Goal: Find contact information: Find contact information

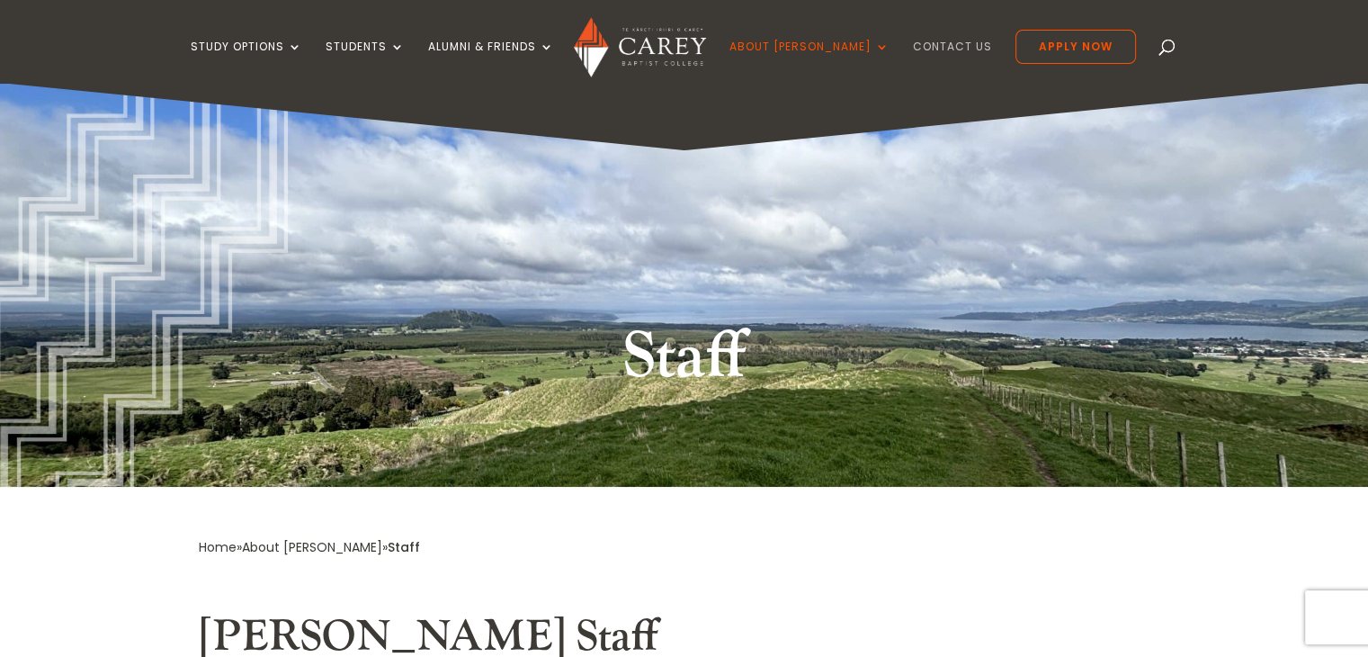
click at [928, 41] on link "Contact Us" at bounding box center [952, 61] width 79 height 42
click at [913, 41] on link "Contact Us" at bounding box center [952, 61] width 79 height 42
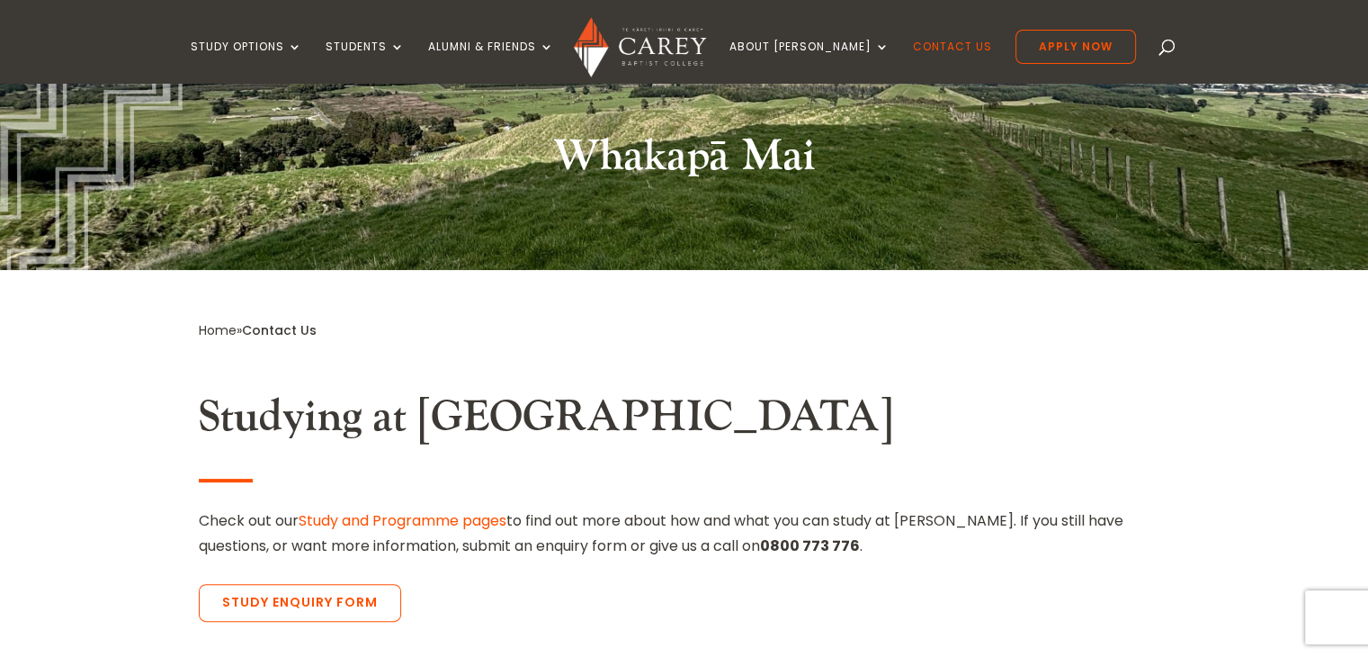
scroll to position [324, 0]
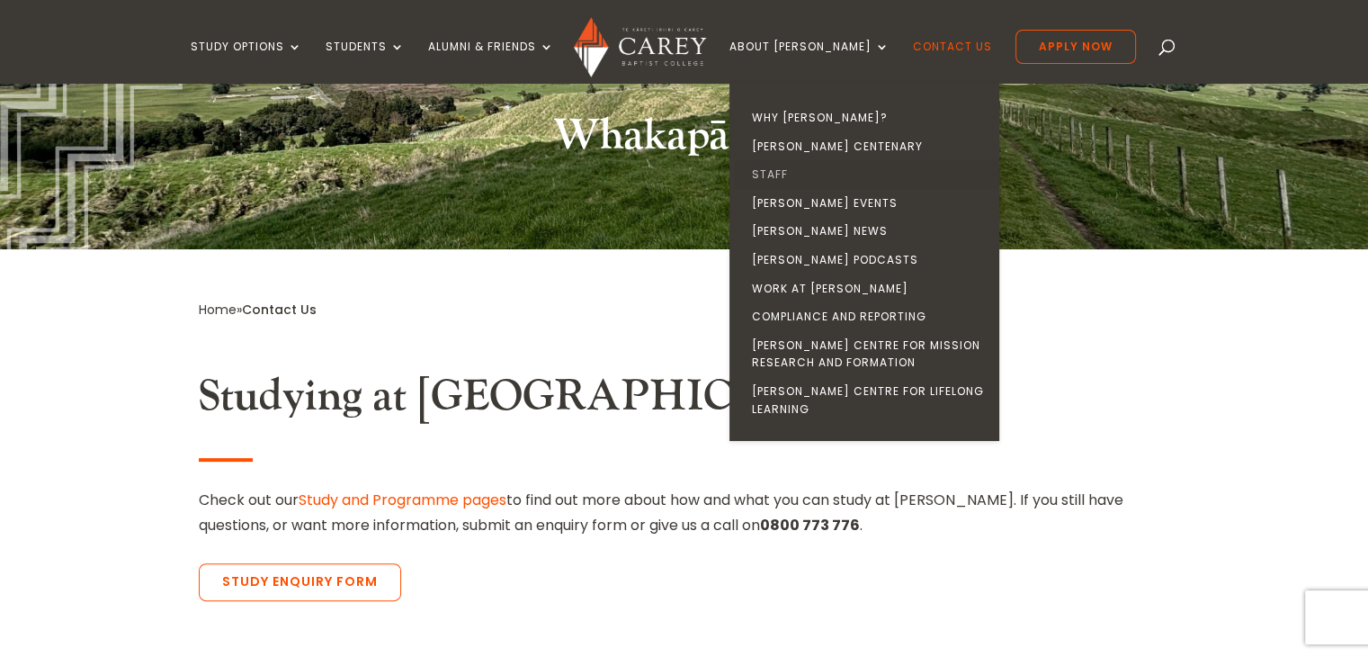
click at [794, 172] on link "Staff" at bounding box center [869, 174] width 270 height 29
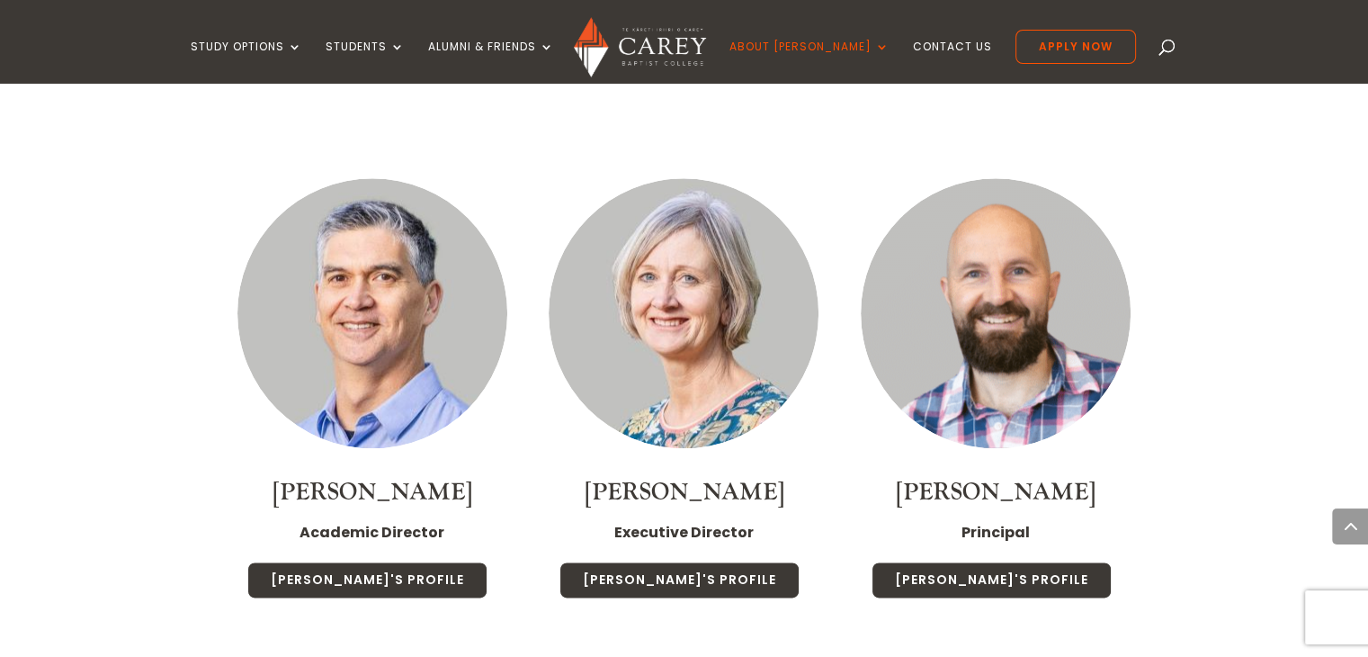
scroll to position [2057, 0]
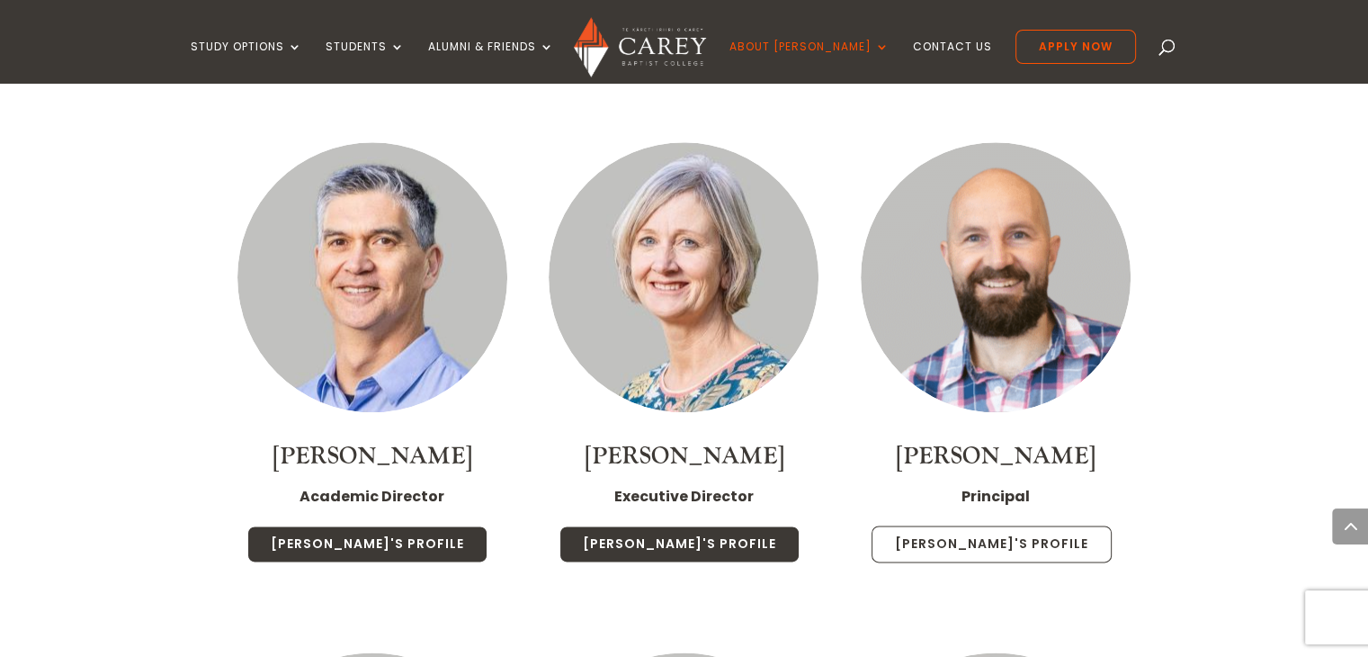
click at [983, 525] on link "[PERSON_NAME]'s Profile" at bounding box center [992, 544] width 240 height 38
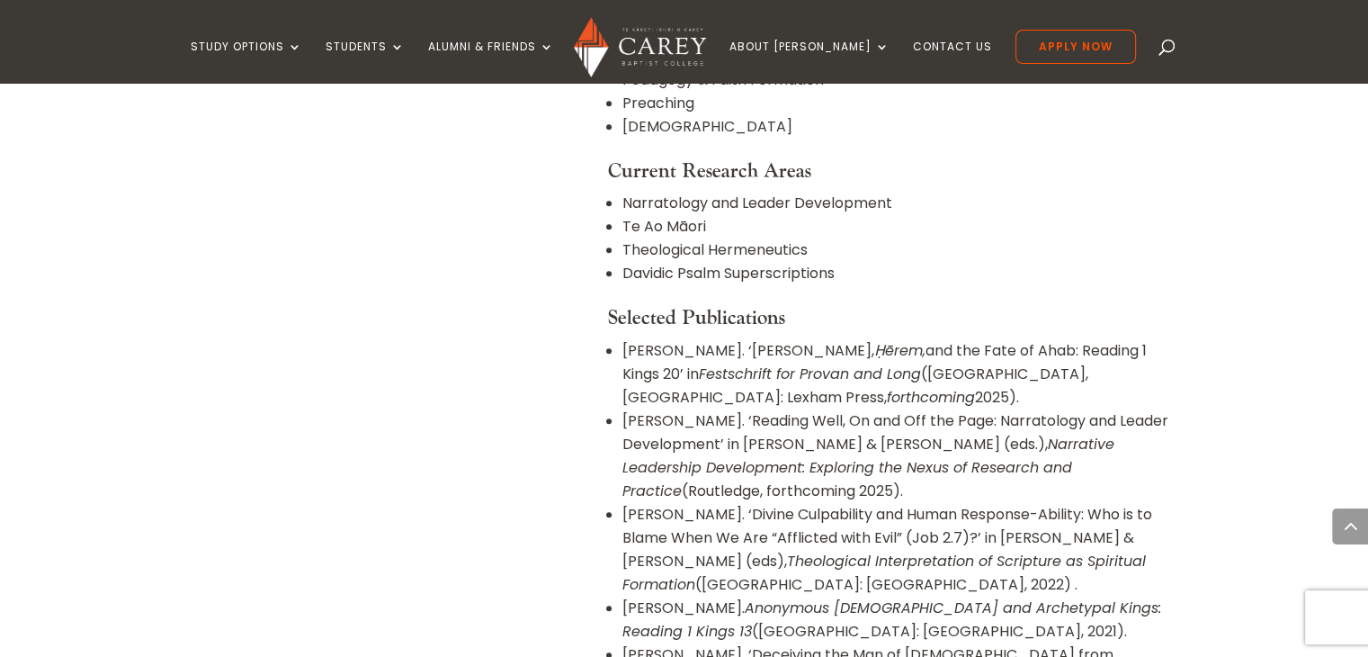
scroll to position [1504, 0]
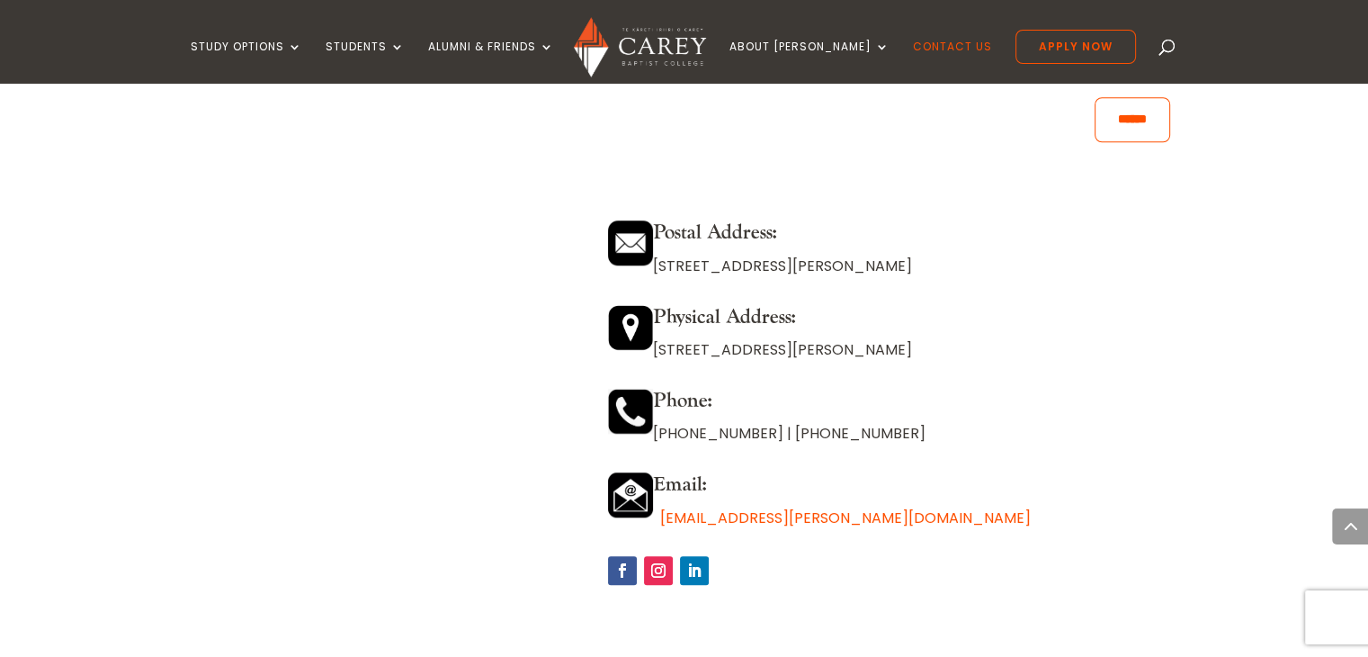
scroll to position [1529, 0]
